Goal: Task Accomplishment & Management: Manage account settings

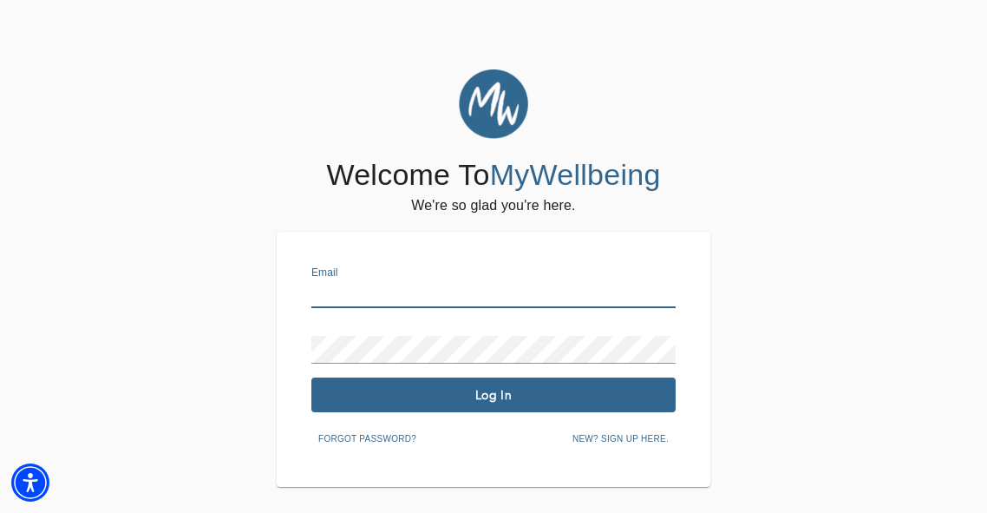
click at [358, 298] on input "text" at bounding box center [493, 294] width 364 height 28
type input "[PERSON_NAME][EMAIL_ADDRESS][DOMAIN_NAME]"
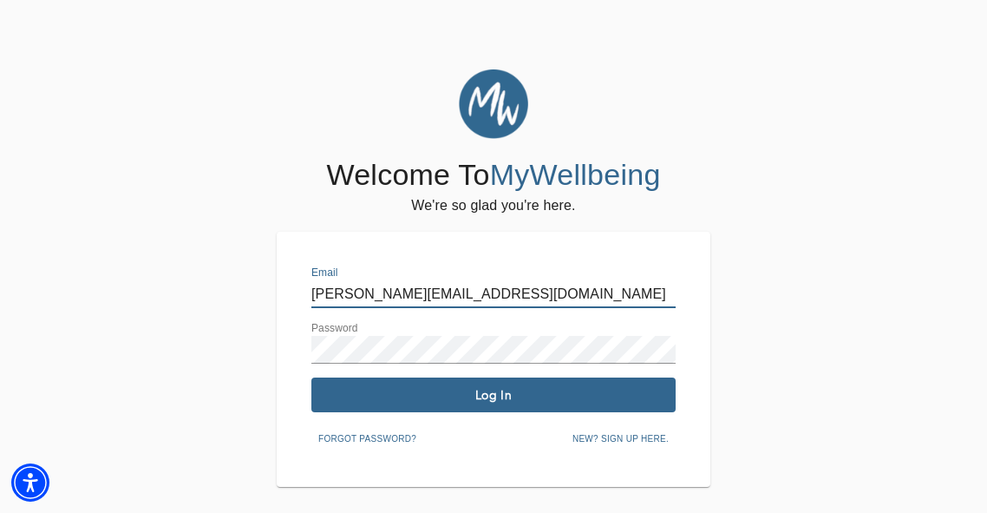
click at [430, 394] on span "Log In" at bounding box center [493, 395] width 351 height 16
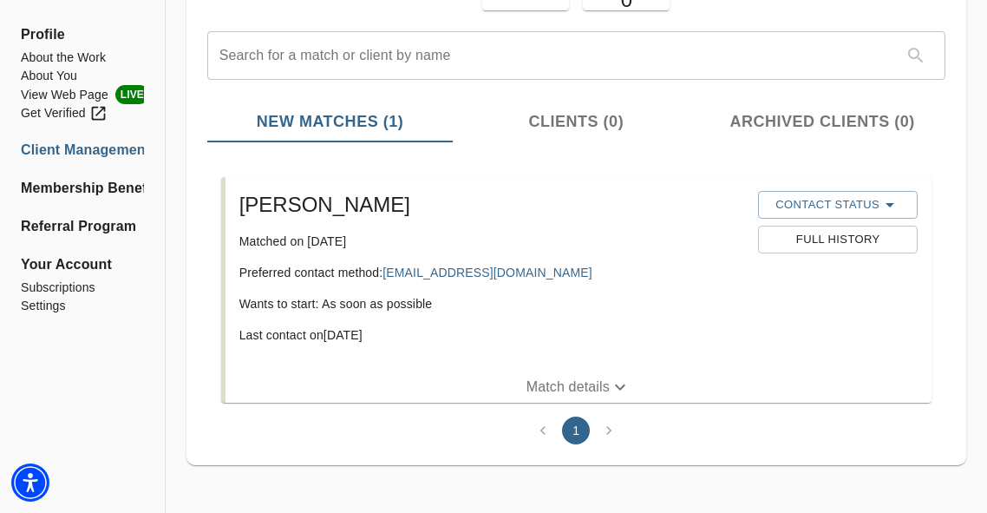
scroll to position [184, 0]
click at [299, 212] on h5 "[PERSON_NAME]" at bounding box center [492, 204] width 506 height 28
click at [598, 384] on p "Match details" at bounding box center [568, 386] width 83 height 21
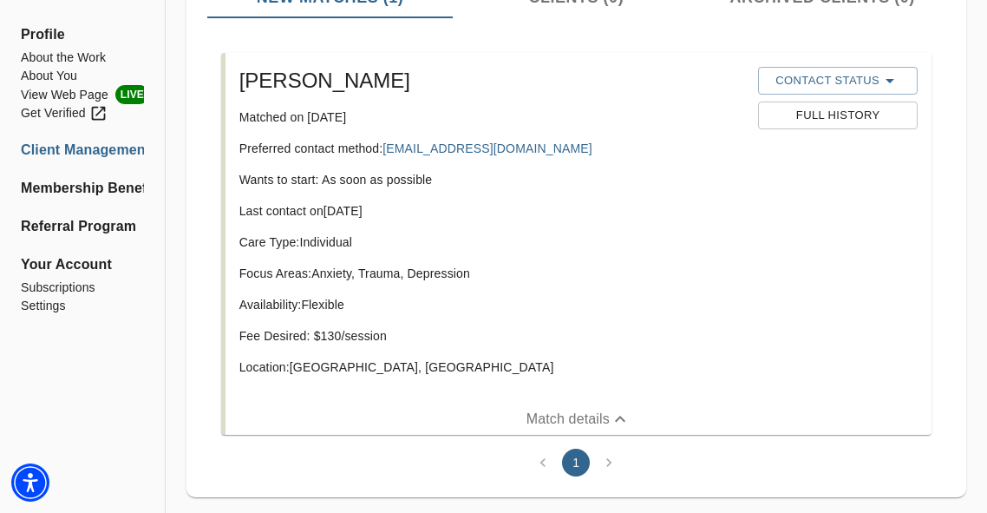
scroll to position [305, 0]
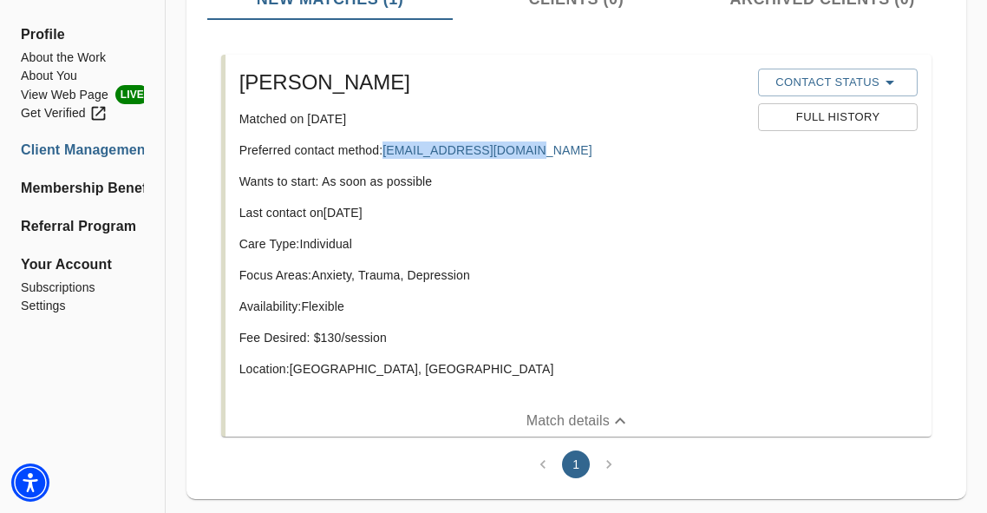
drag, startPoint x: 528, startPoint y: 150, endPoint x: 381, endPoint y: 146, distance: 147.6
click at [381, 147] on p "Preferred contact method: [EMAIL_ADDRESS][DOMAIN_NAME]" at bounding box center [492, 149] width 506 height 17
click at [449, 220] on p "Last contact on [DATE]" at bounding box center [492, 212] width 506 height 17
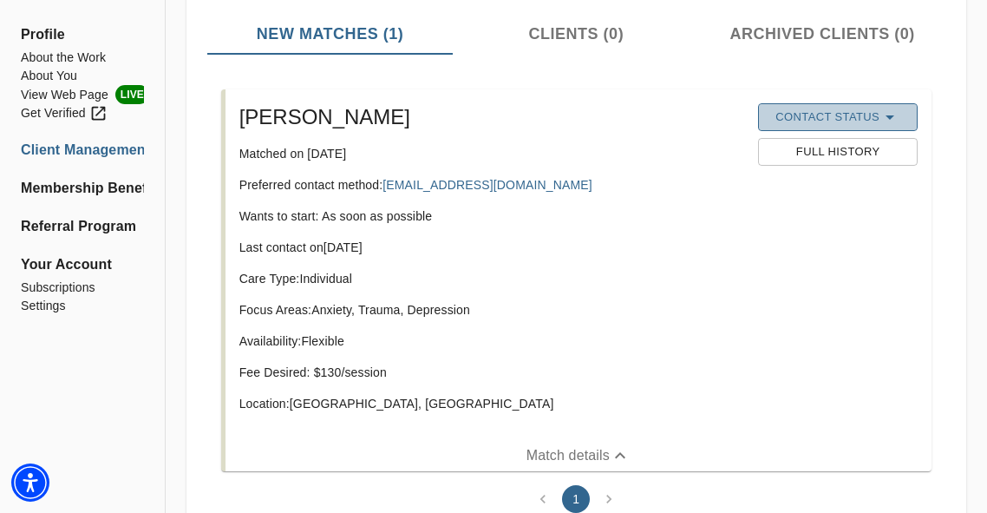
click at [882, 108] on icon "button" at bounding box center [890, 117] width 21 height 21
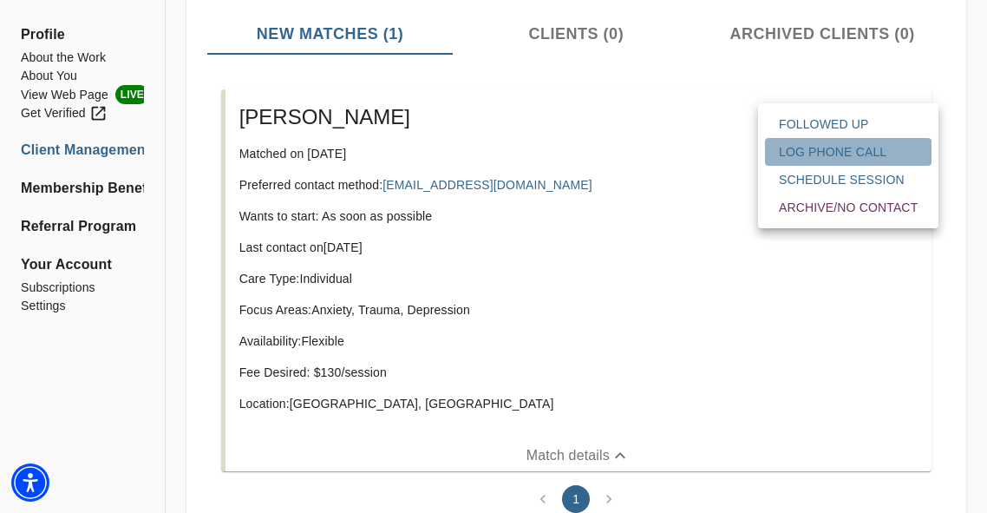
click at [856, 154] on span "Log Phone Call" at bounding box center [848, 151] width 139 height 17
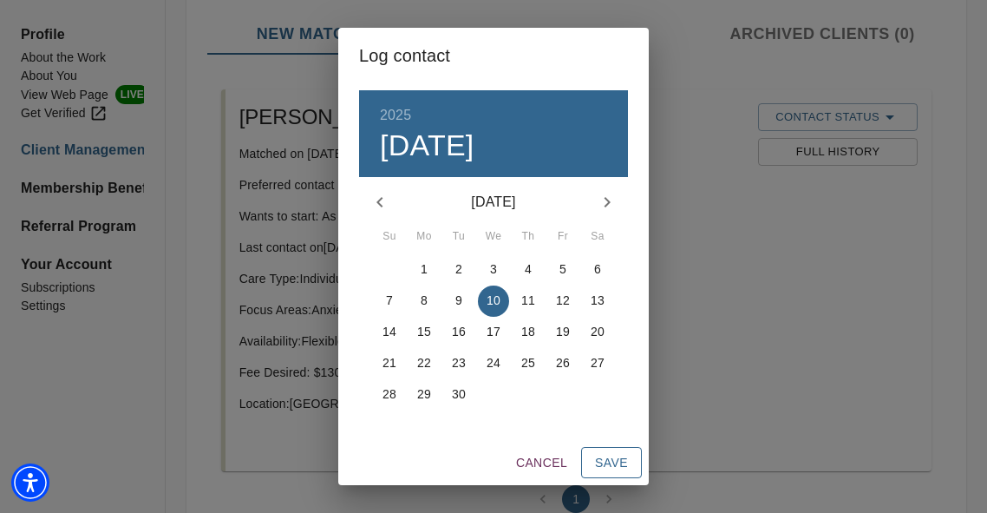
click at [598, 469] on span "Save" at bounding box center [611, 463] width 33 height 22
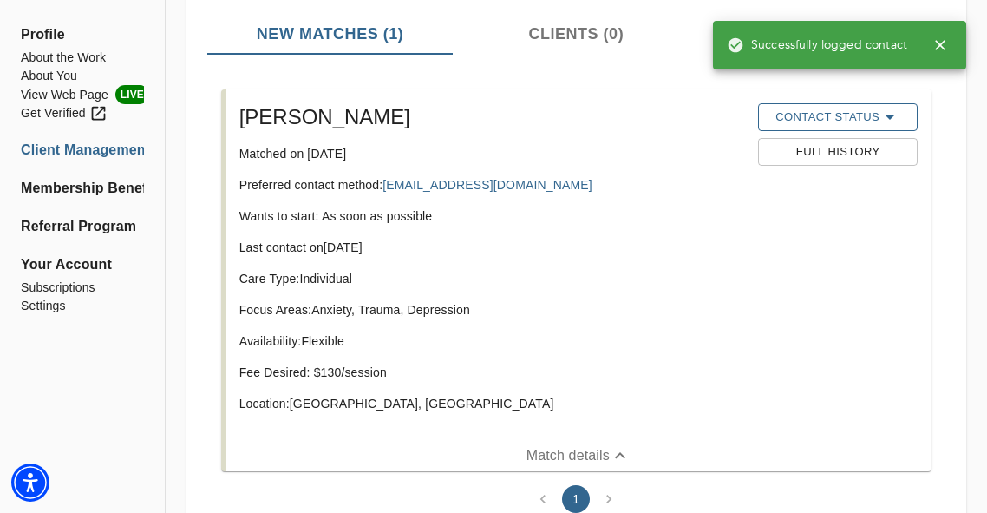
click at [846, 121] on span "Contact Status" at bounding box center [838, 117] width 142 height 21
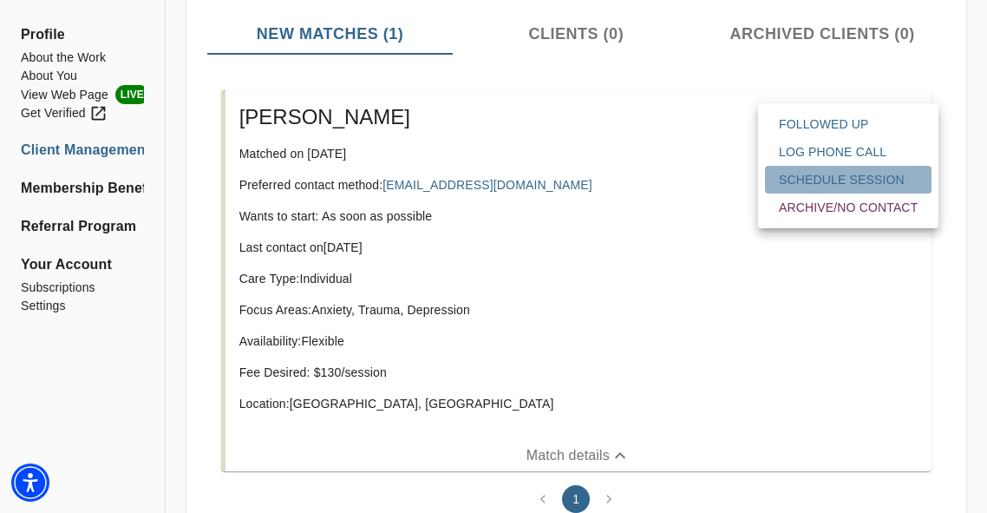
click at [833, 186] on span "Schedule session" at bounding box center [848, 179] width 139 height 17
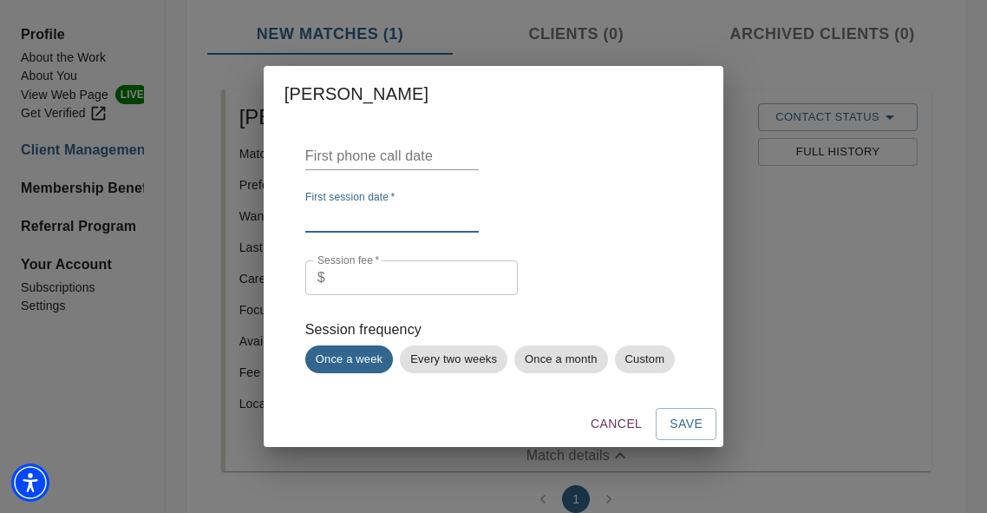
click at [374, 218] on input "text" at bounding box center [392, 219] width 174 height 28
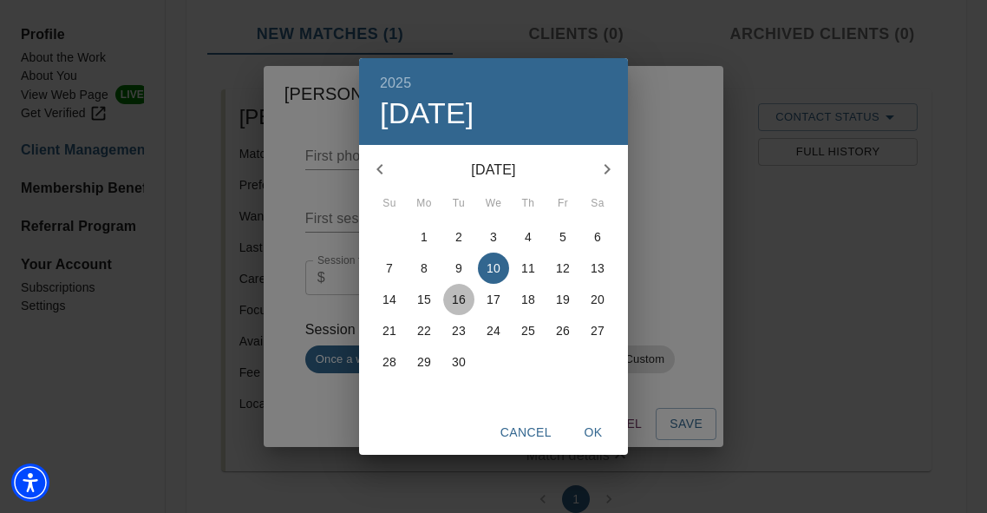
click at [457, 307] on p "16" at bounding box center [459, 299] width 14 height 17
type input "[DATE]"
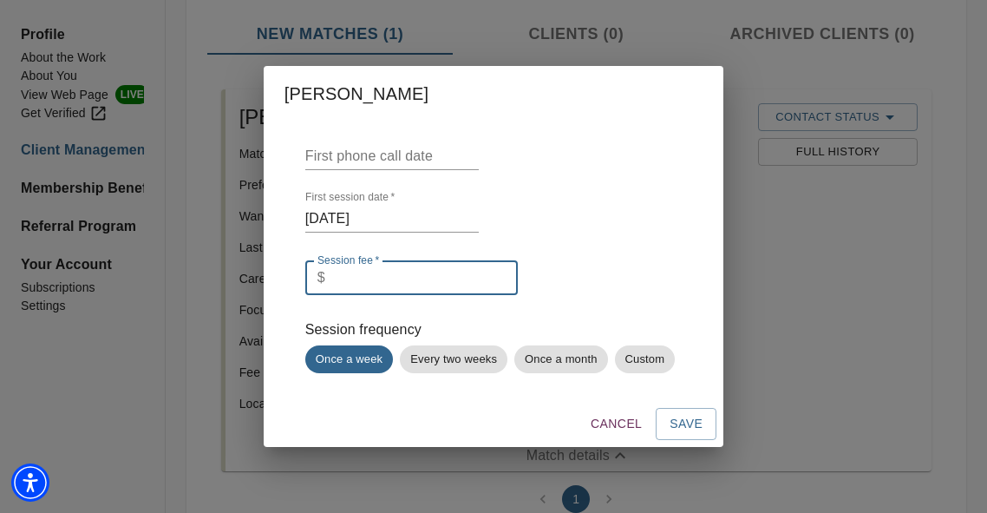
click at [390, 288] on input "number" at bounding box center [425, 277] width 186 height 35
type input "80"
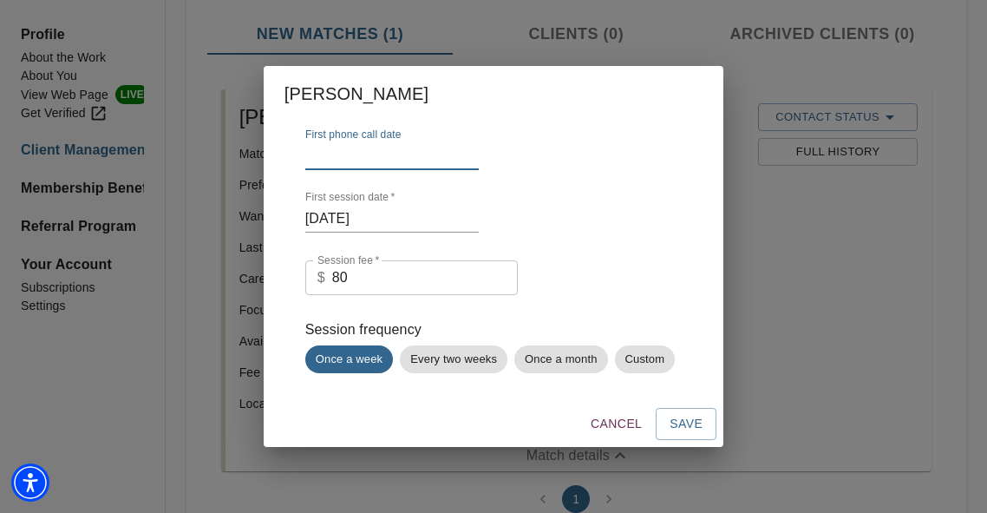
click at [398, 159] on input "text" at bounding box center [392, 156] width 174 height 28
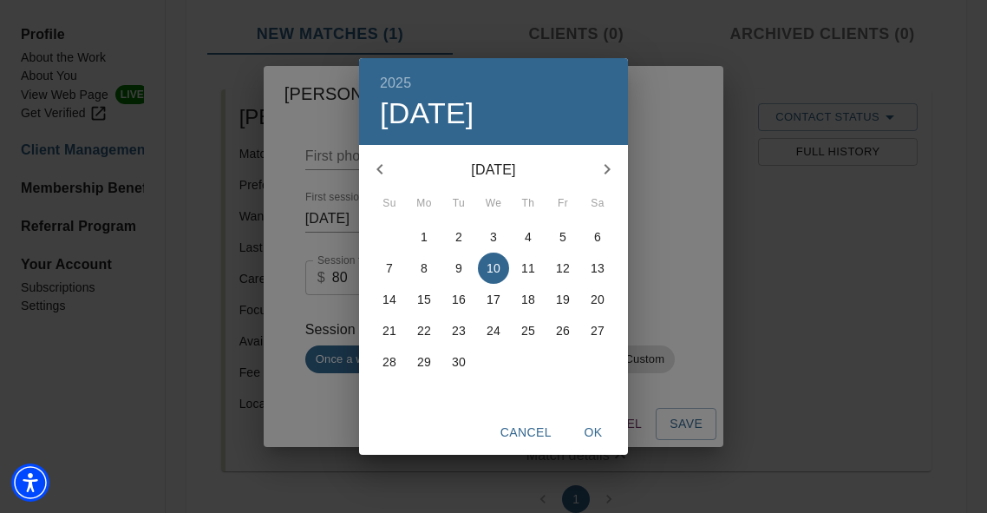
click at [491, 269] on p "10" at bounding box center [494, 267] width 14 height 17
type input "[DATE]"
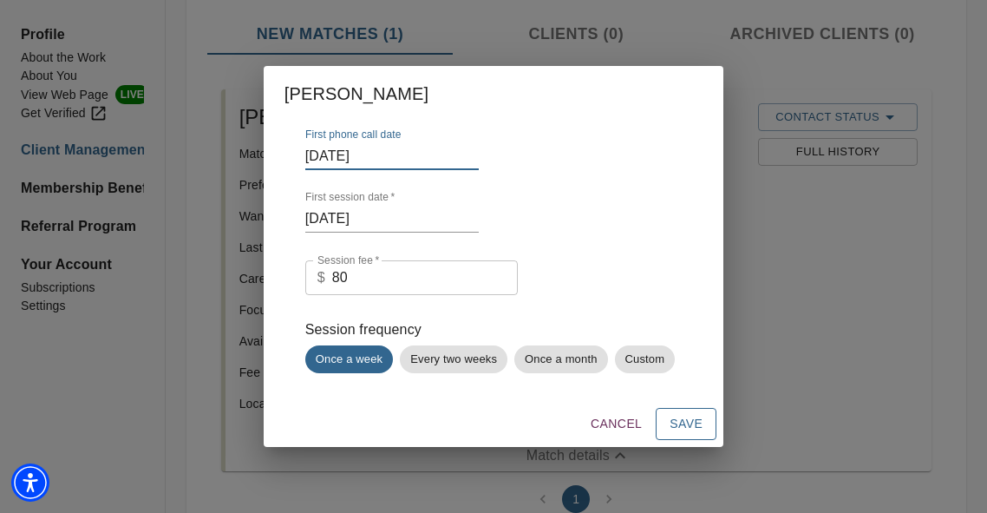
click at [691, 414] on span "Save" at bounding box center [686, 424] width 33 height 22
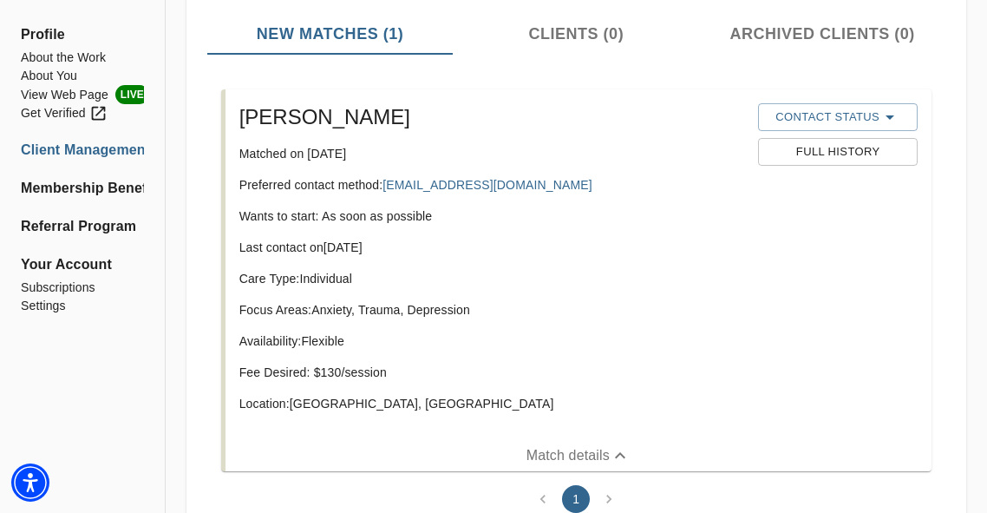
scroll to position [14, 0]
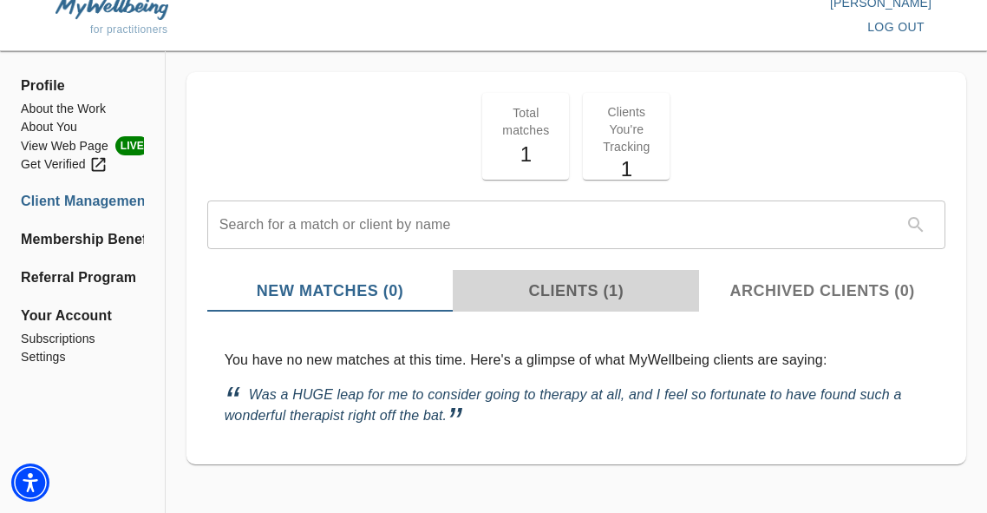
click at [600, 277] on button "Clients (1)" at bounding box center [576, 291] width 246 height 42
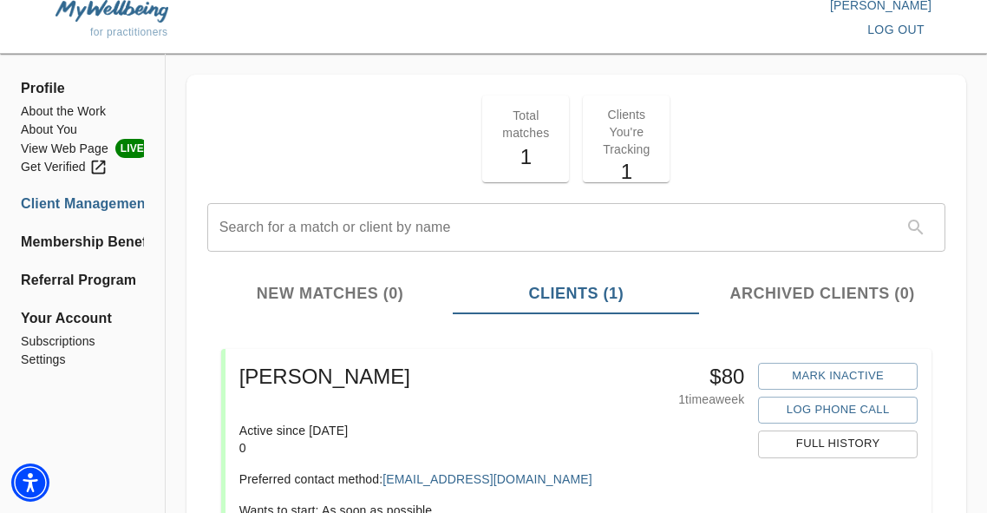
scroll to position [0, 0]
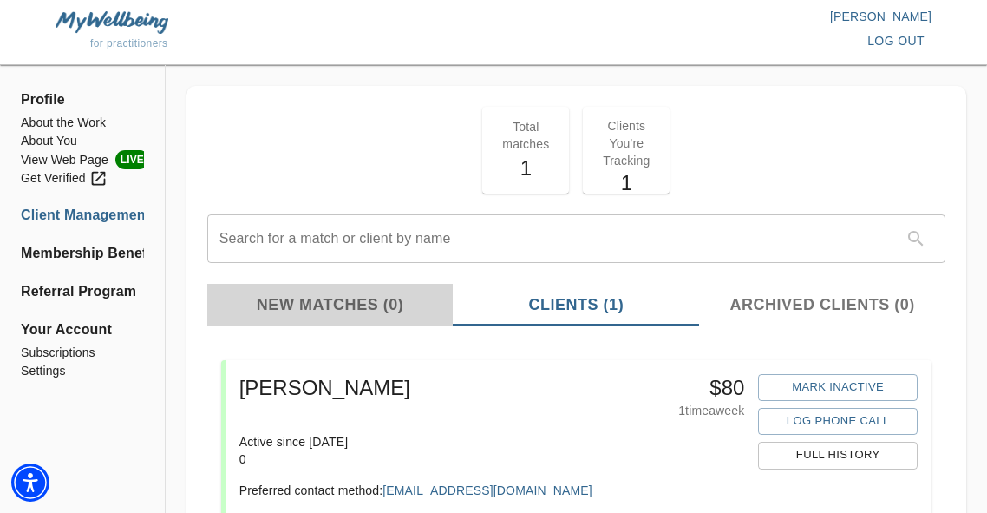
click at [298, 303] on span "New Matches (0)" at bounding box center [331, 304] width 226 height 23
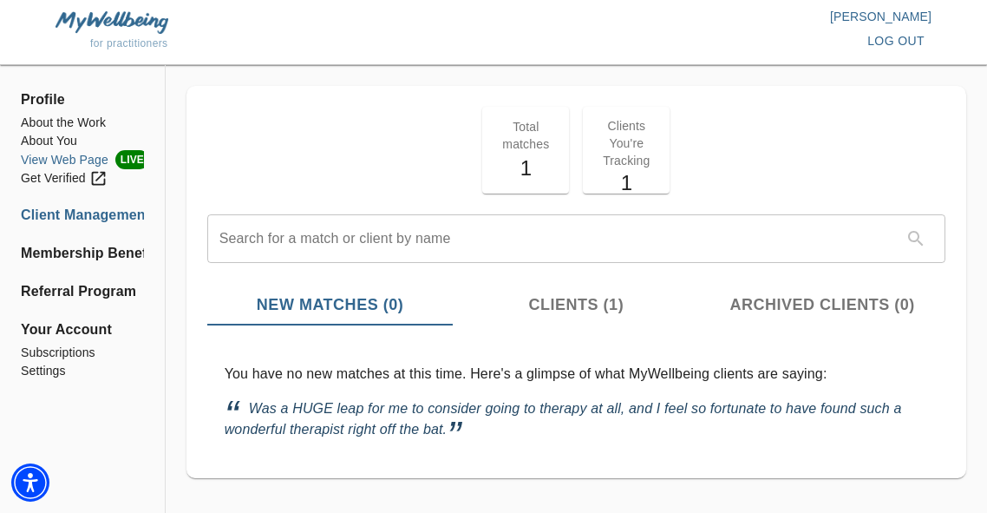
click at [72, 161] on li "View Web Page LIVE" at bounding box center [82, 159] width 123 height 19
